Goal: Check status: Check status

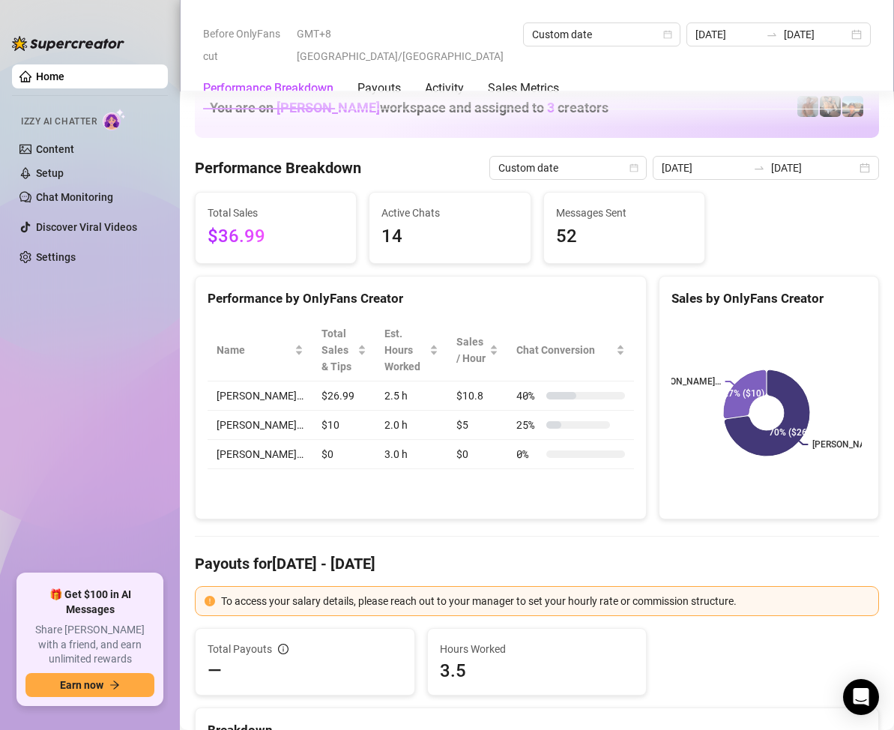
scroll to position [1948, 0]
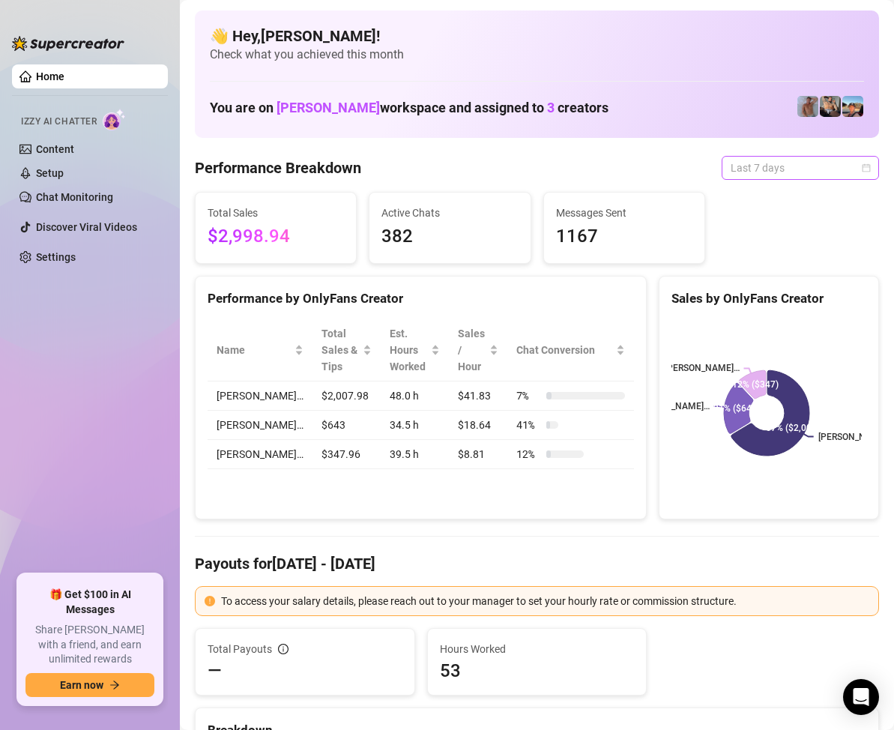
click at [848, 169] on span "Last 7 days" at bounding box center [800, 168] width 139 height 22
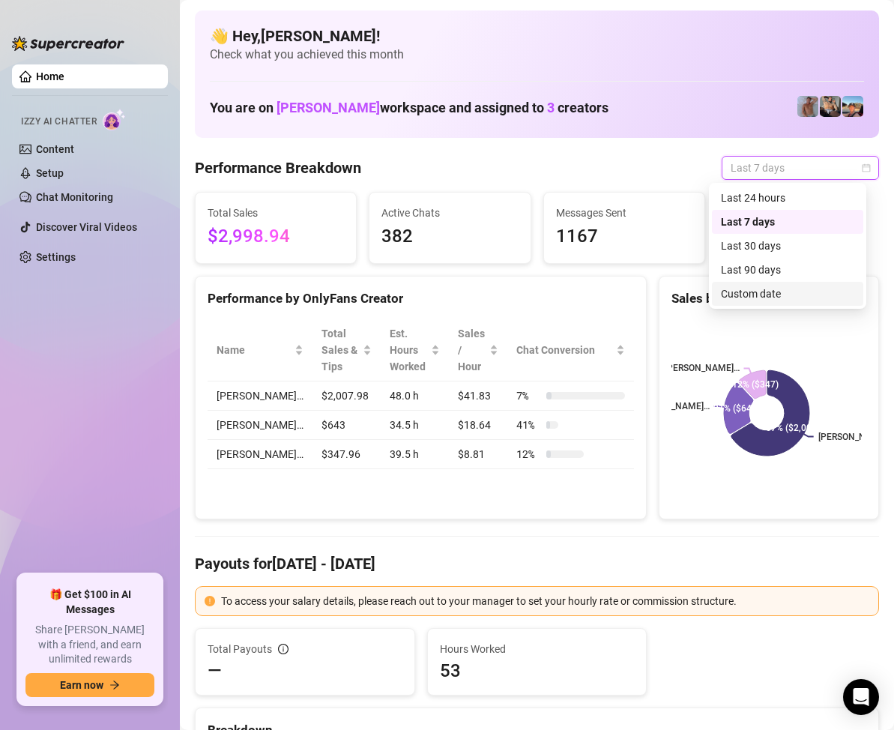
click at [749, 291] on div "Custom date" at bounding box center [787, 293] width 133 height 16
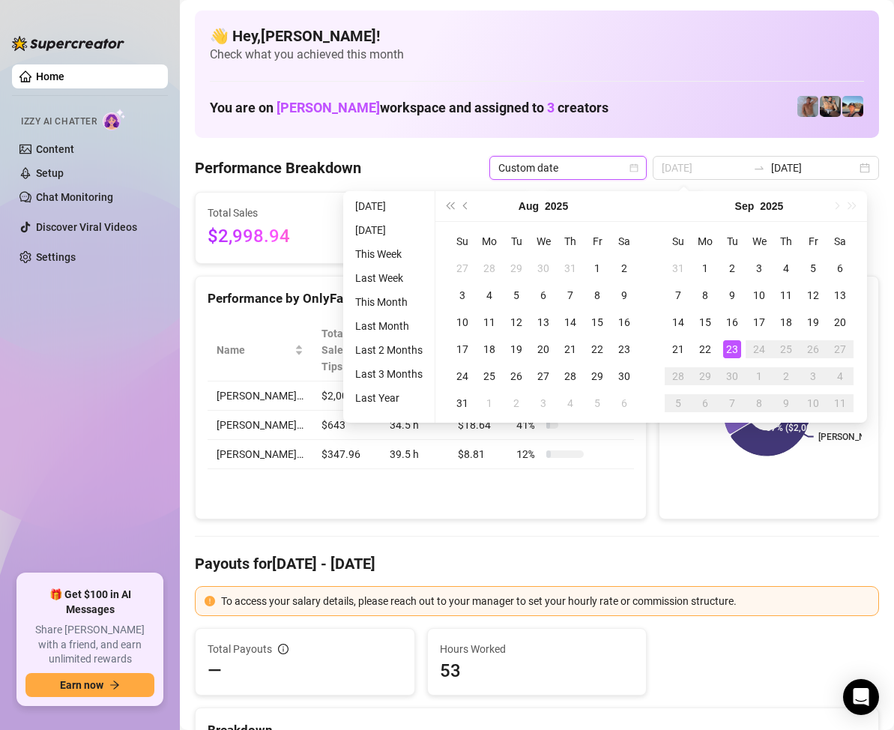
type input "[DATE]"
click at [731, 343] on div "23" at bounding box center [732, 349] width 18 height 18
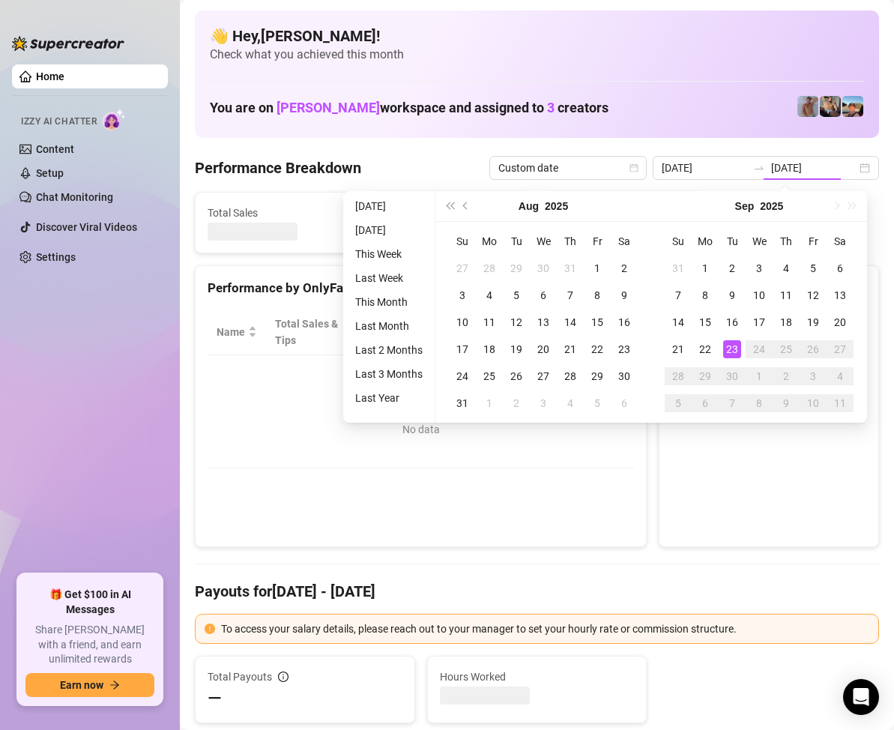
type input "[DATE]"
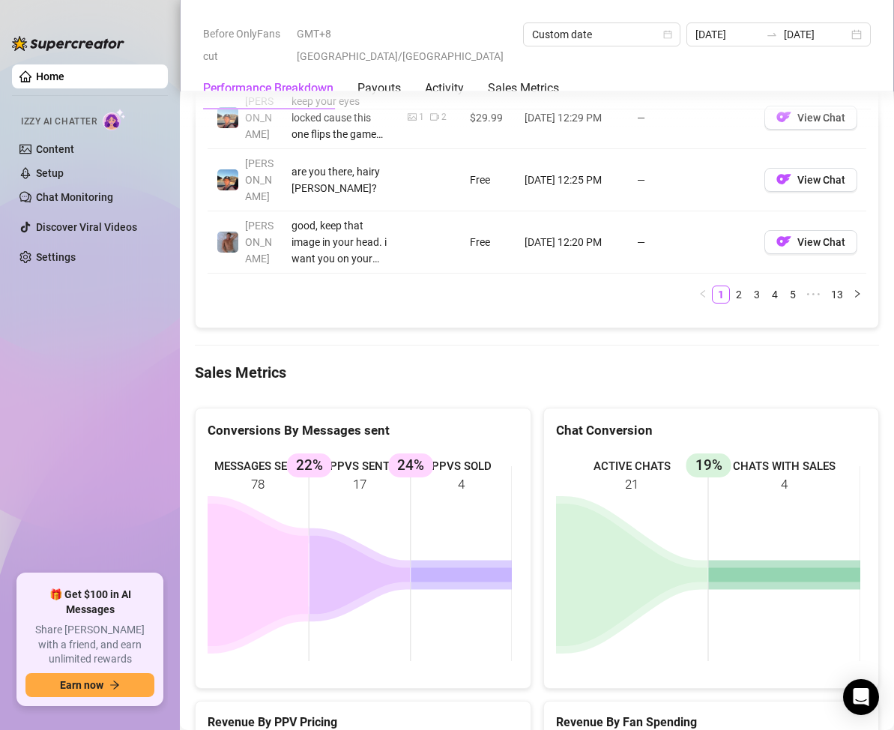
scroll to position [2023, 0]
